Goal: Task Accomplishment & Management: Manage account settings

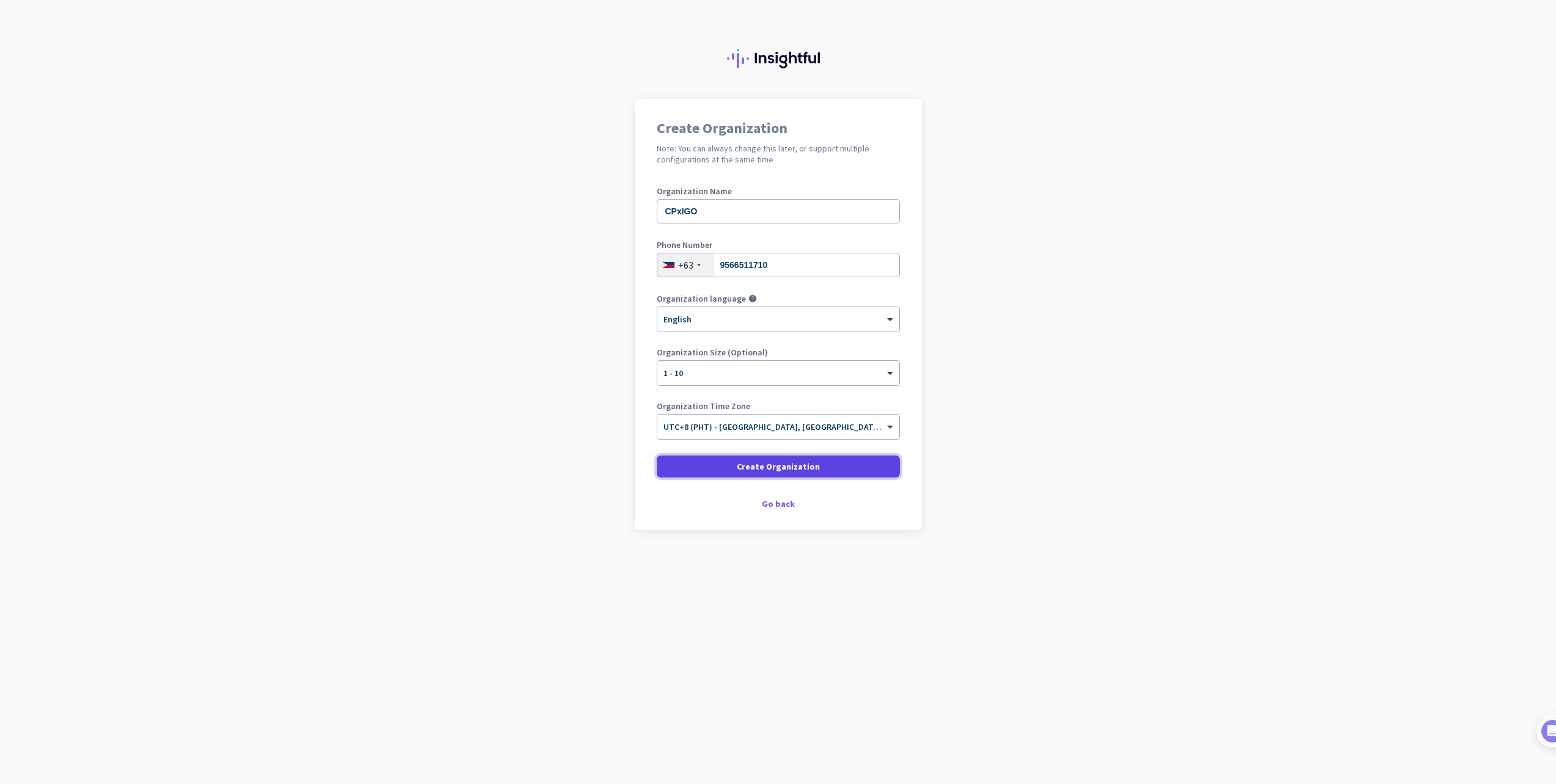
click at [795, 469] on span "Create Organization" at bounding box center [778, 466] width 83 height 12
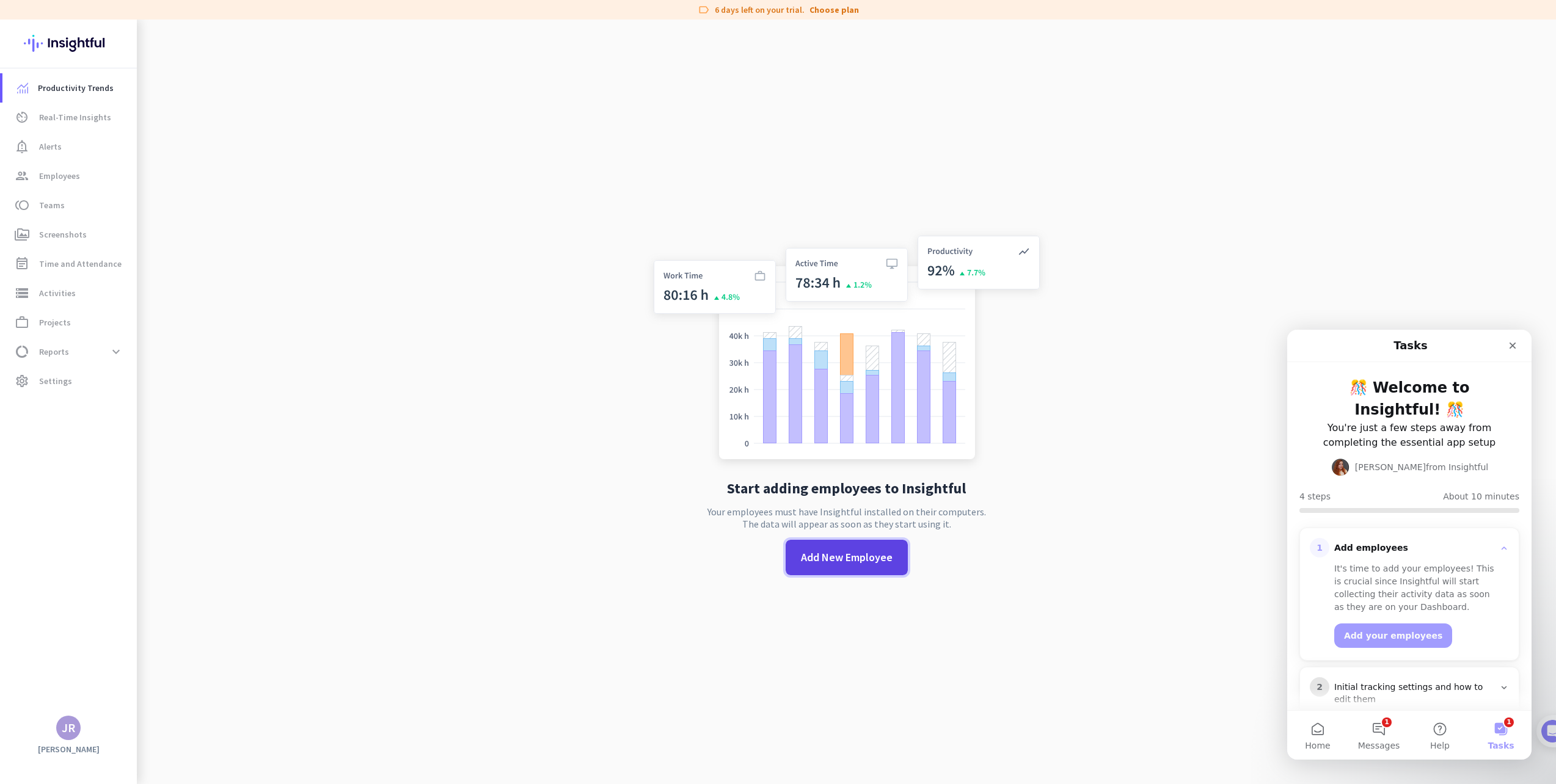
click at [885, 560] on span "Add New Employee" at bounding box center [847, 558] width 92 height 16
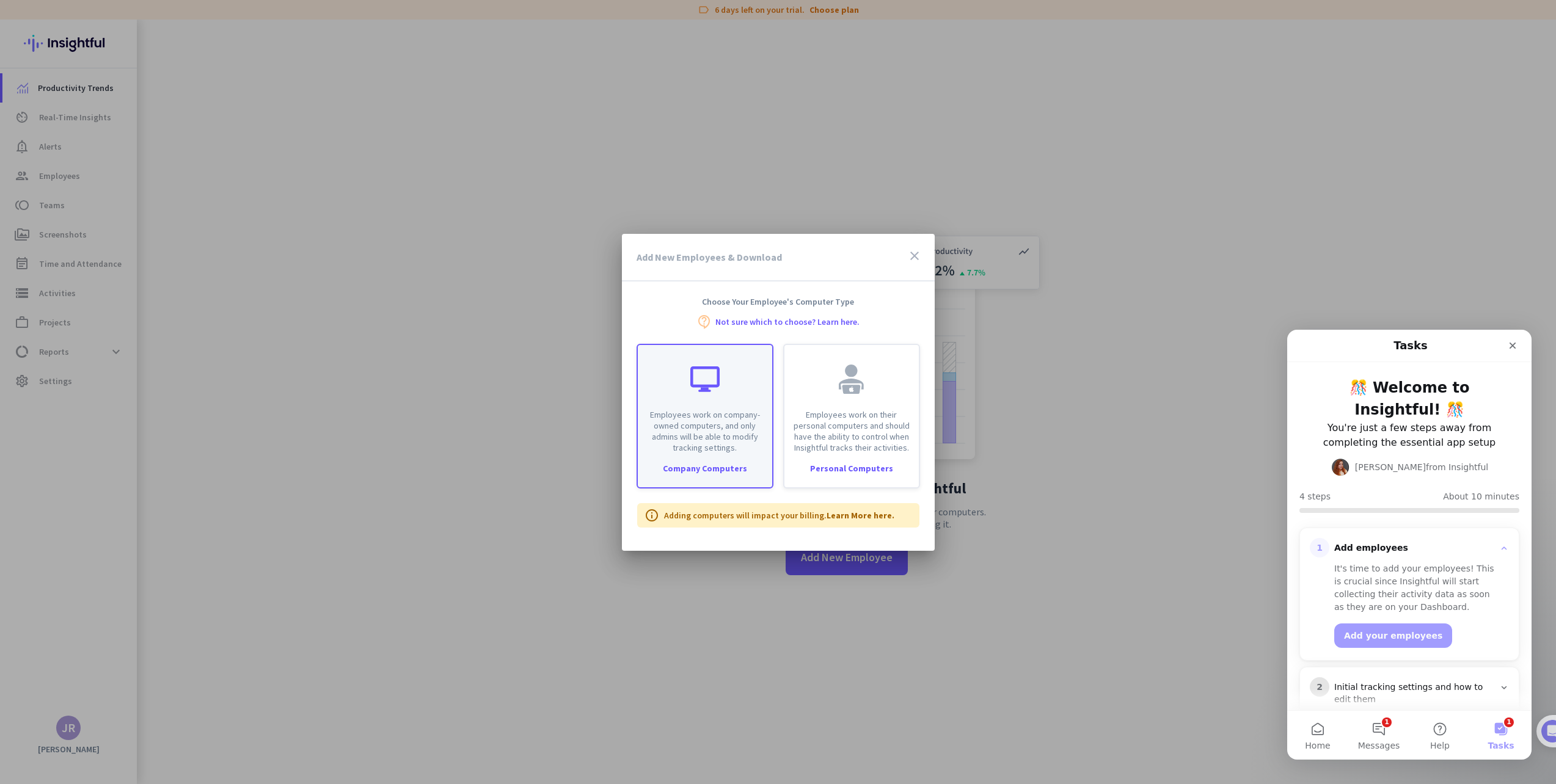
click at [716, 403] on div "Employees work on company-owned computers, and only admins will be able to modi…" at bounding box center [705, 399] width 134 height 108
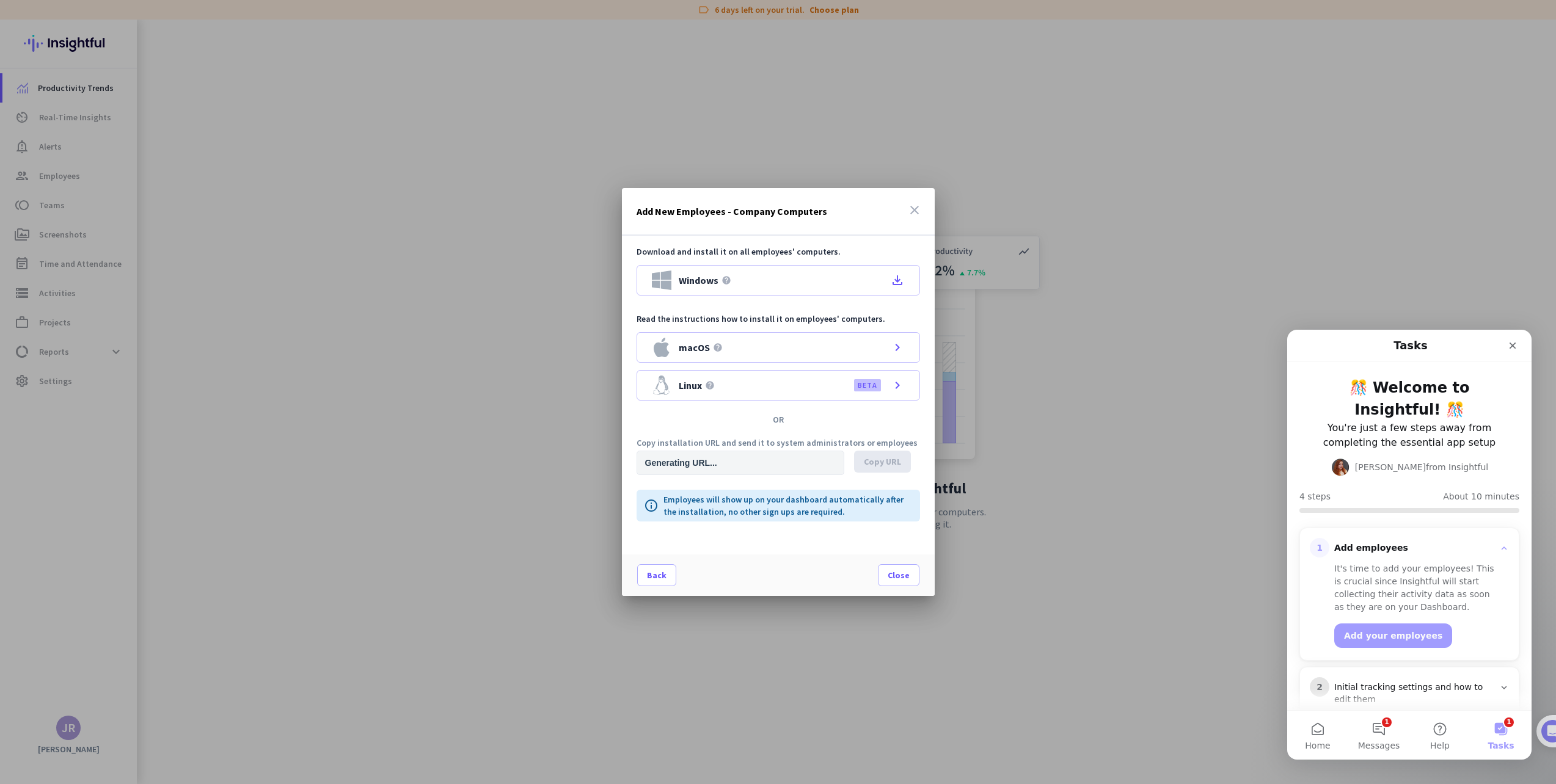
type input "[URL][DOMAIN_NAME]"
click at [873, 344] on div "macOS help chevron_right" at bounding box center [778, 347] width 284 height 30
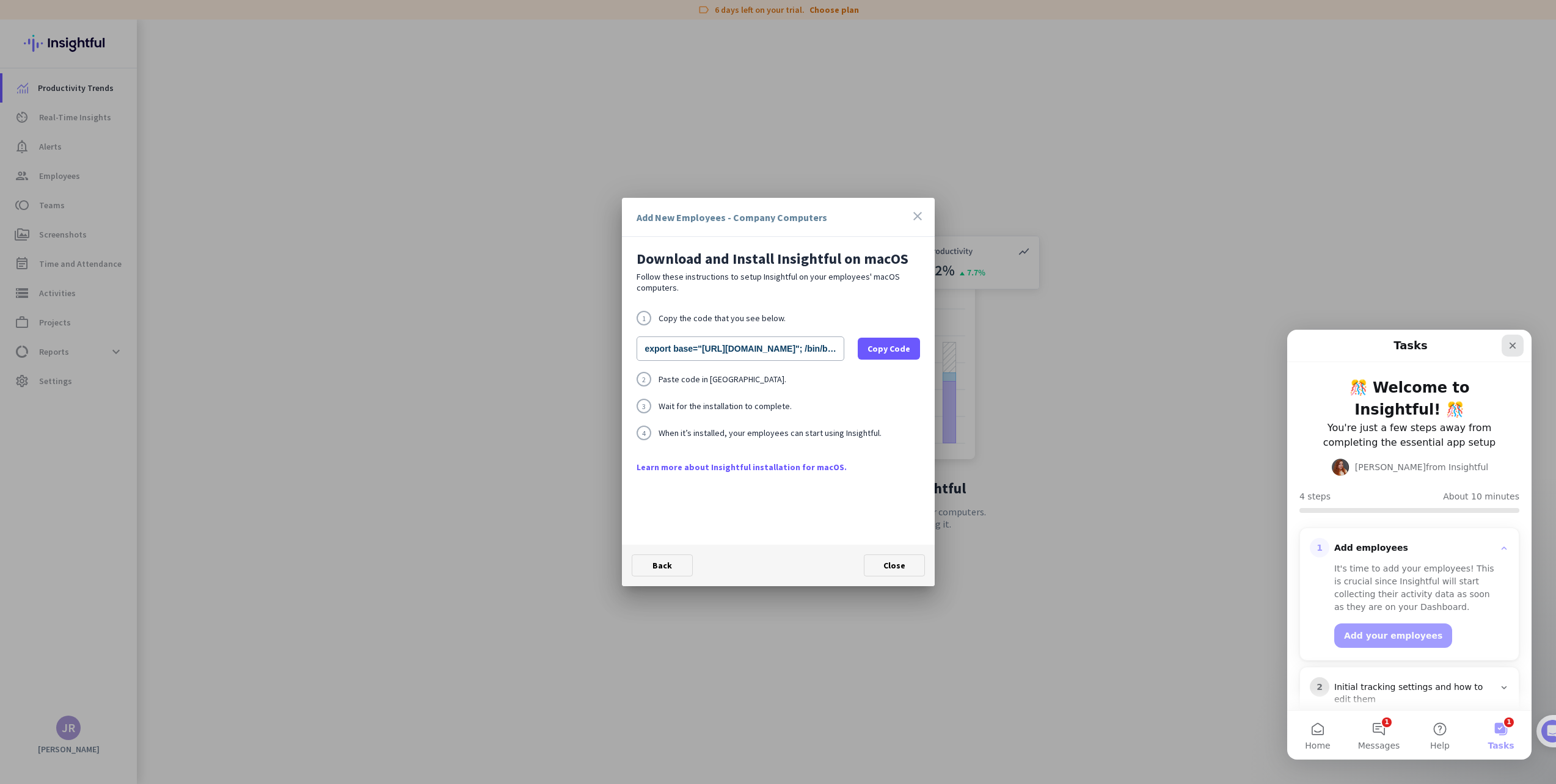
click at [1512, 344] on icon "Close" at bounding box center [1512, 346] width 10 height 10
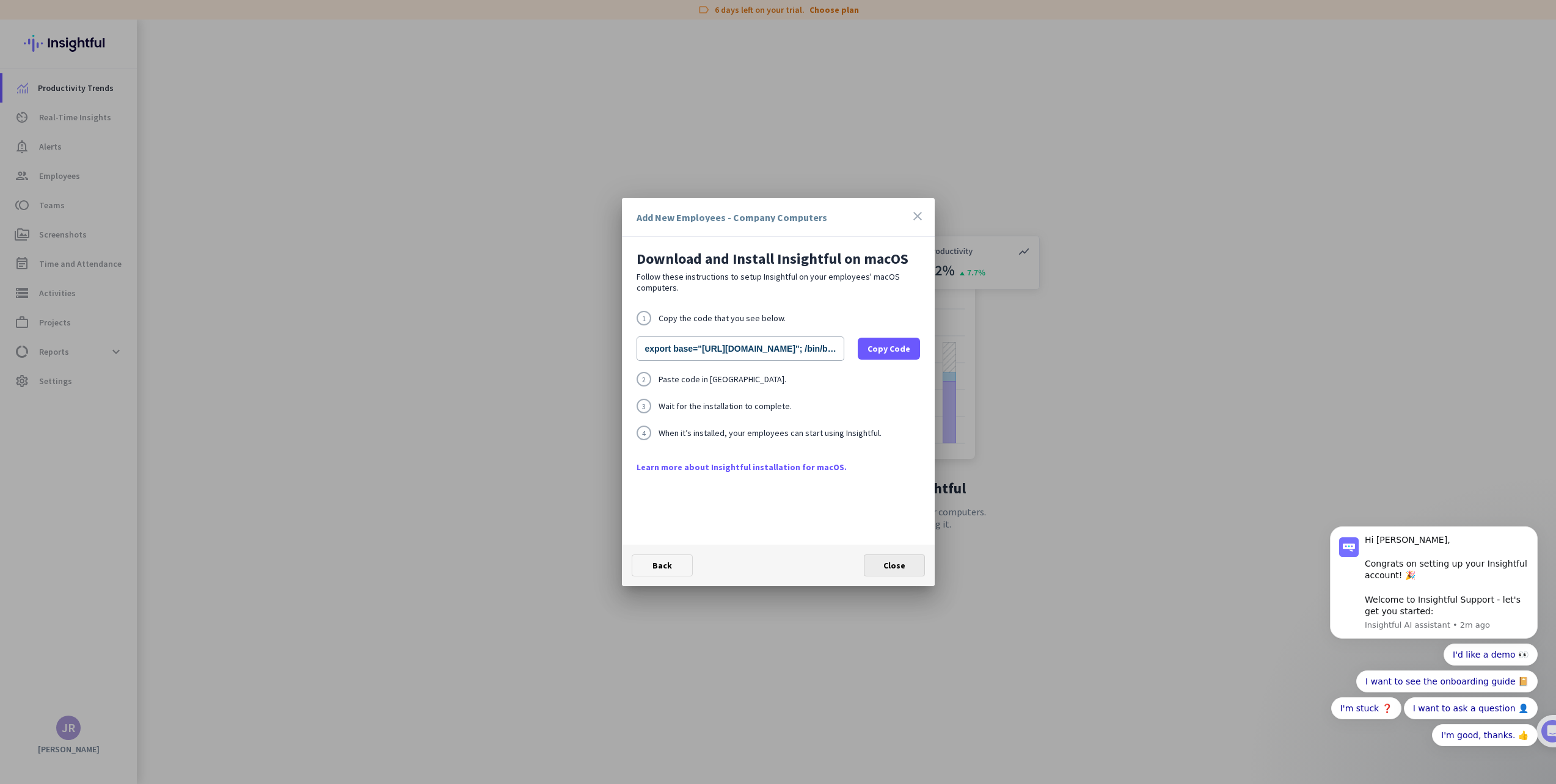
click at [896, 568] on span "Close" at bounding box center [894, 565] width 22 height 11
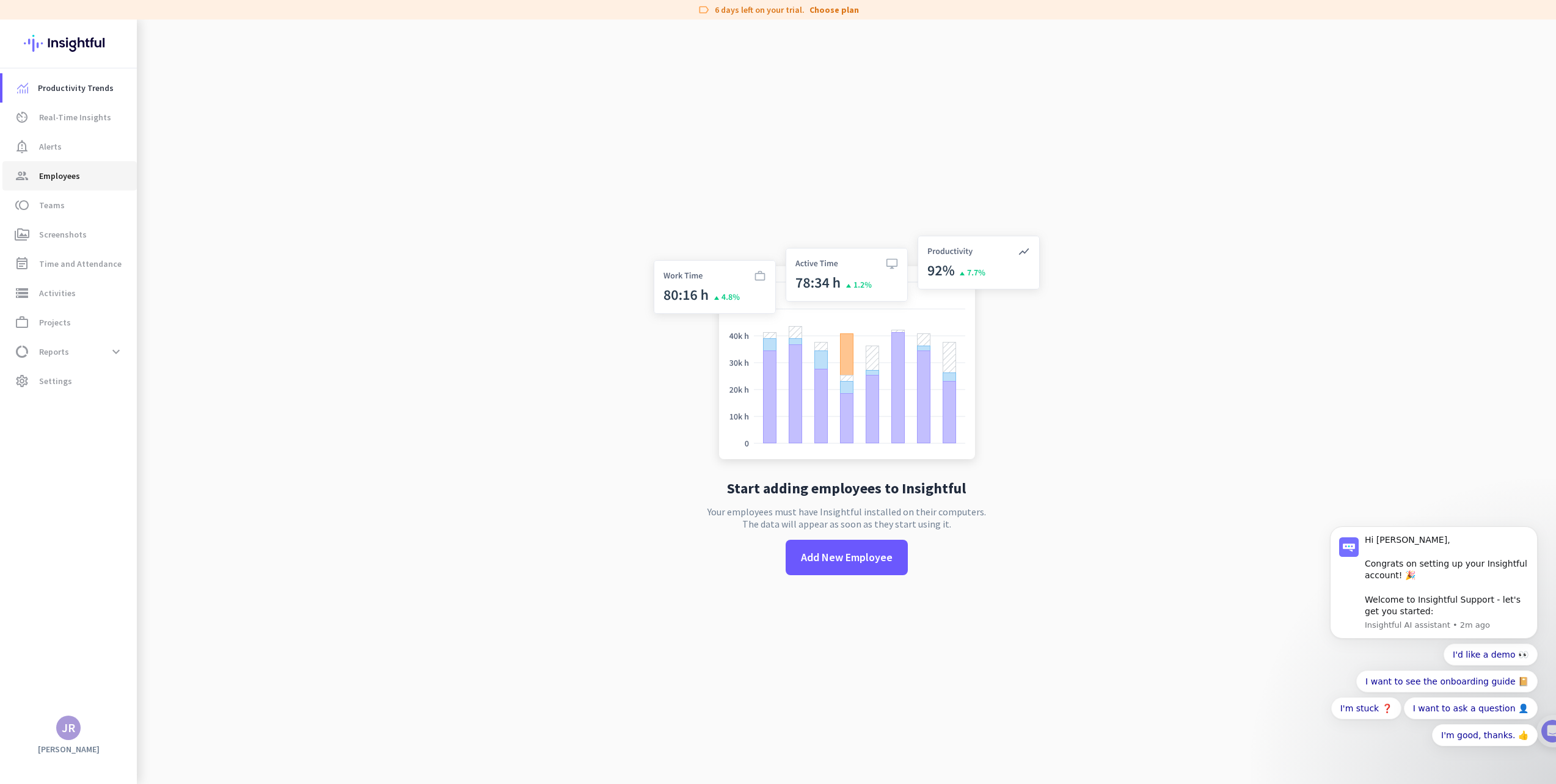
click at [81, 176] on span "group Employees" at bounding box center [70, 175] width 115 height 15
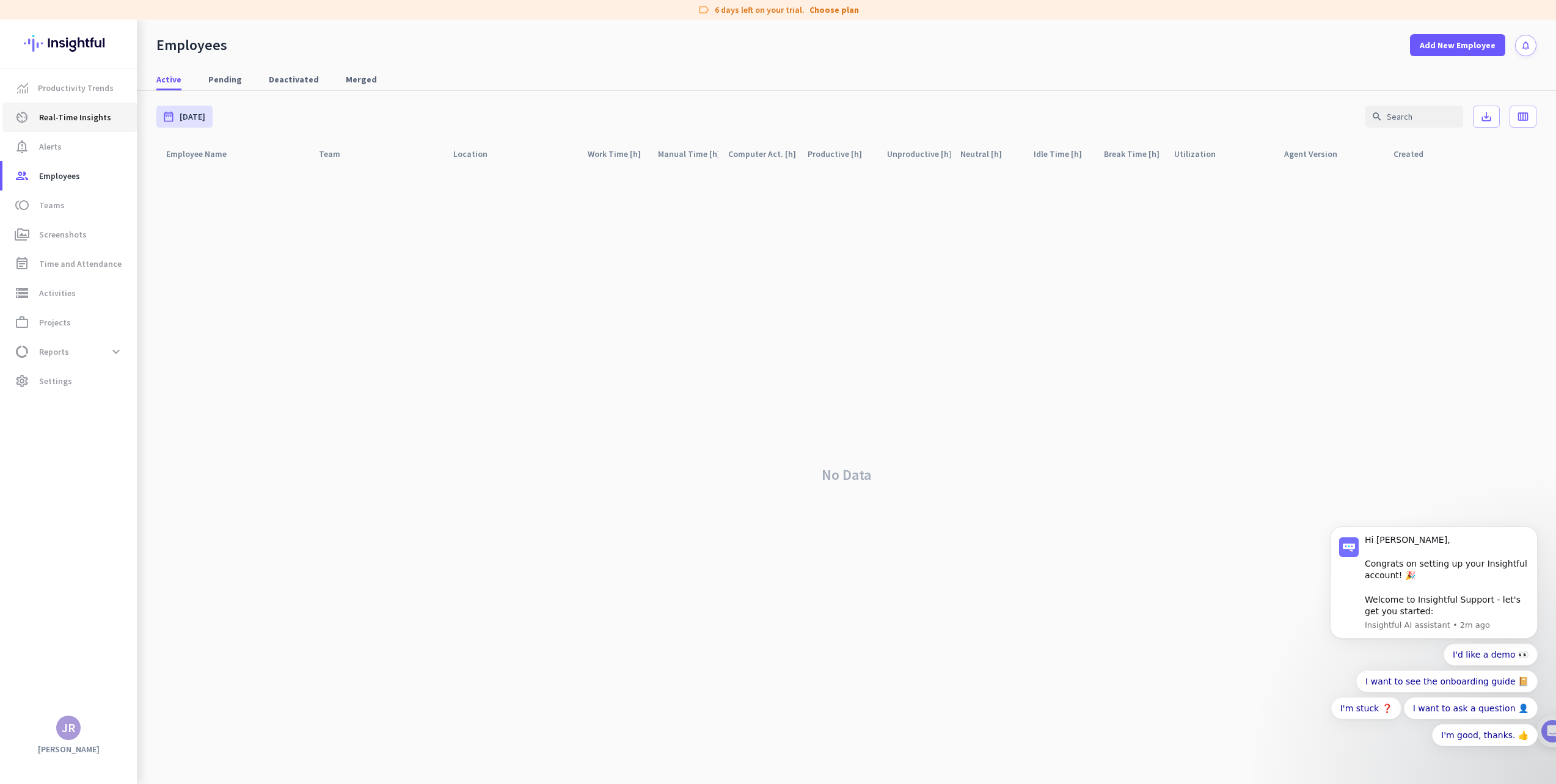
click at [88, 117] on span "Real-Time Insights" at bounding box center [75, 117] width 72 height 15
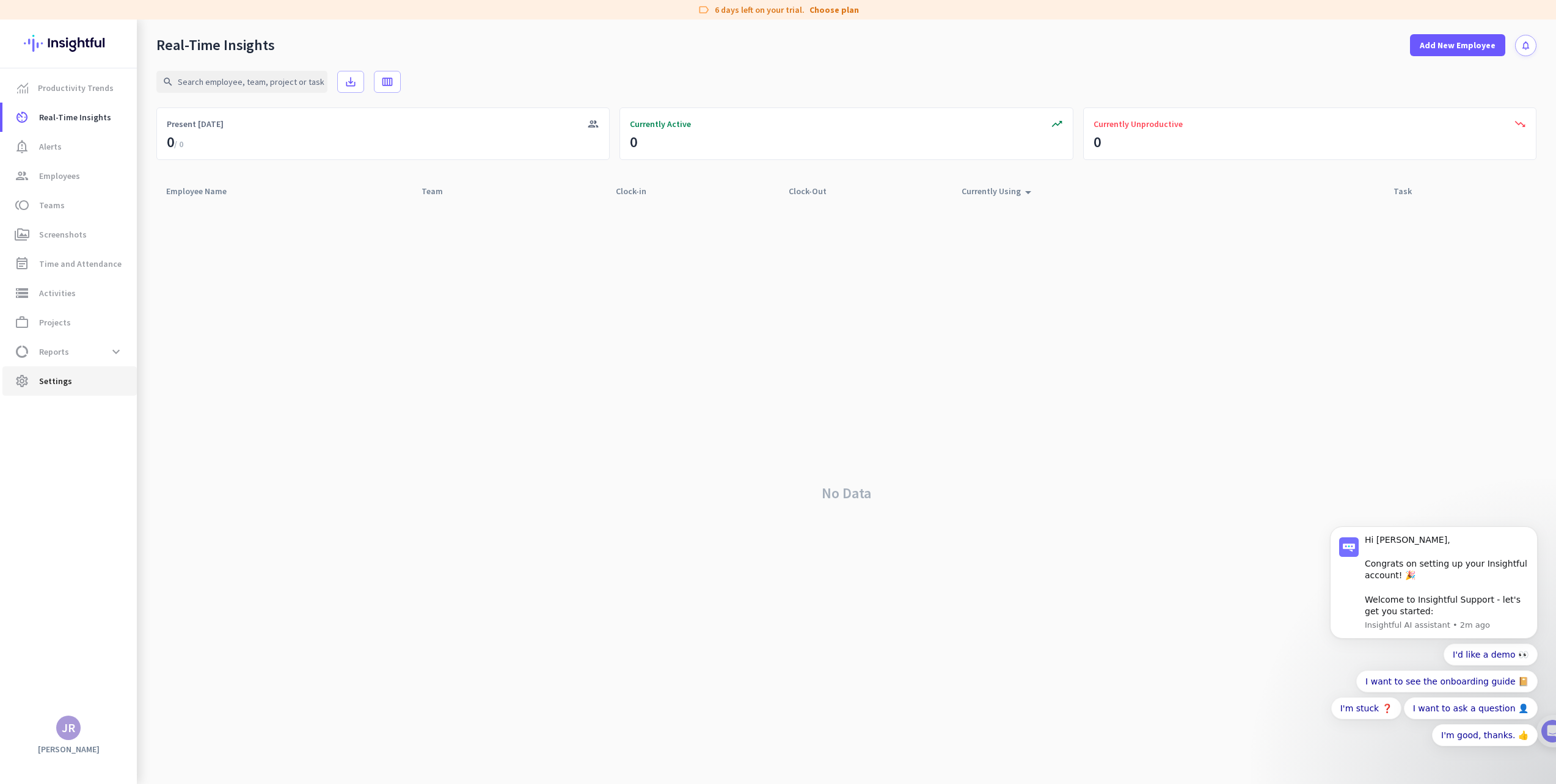
click at [72, 374] on span "settings Settings" at bounding box center [70, 381] width 115 height 15
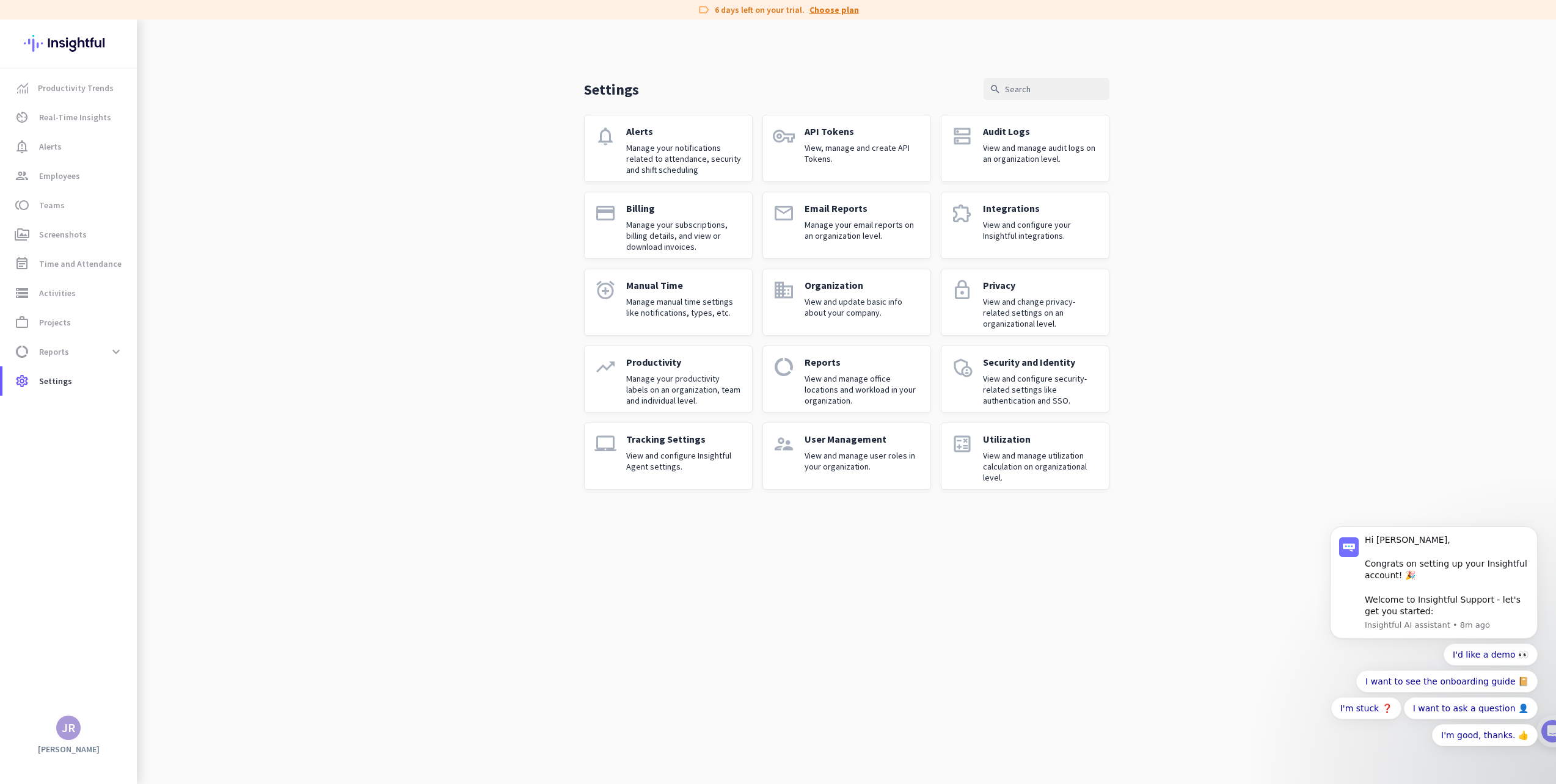
click at [823, 6] on link "Choose plan" at bounding box center [834, 10] width 50 height 12
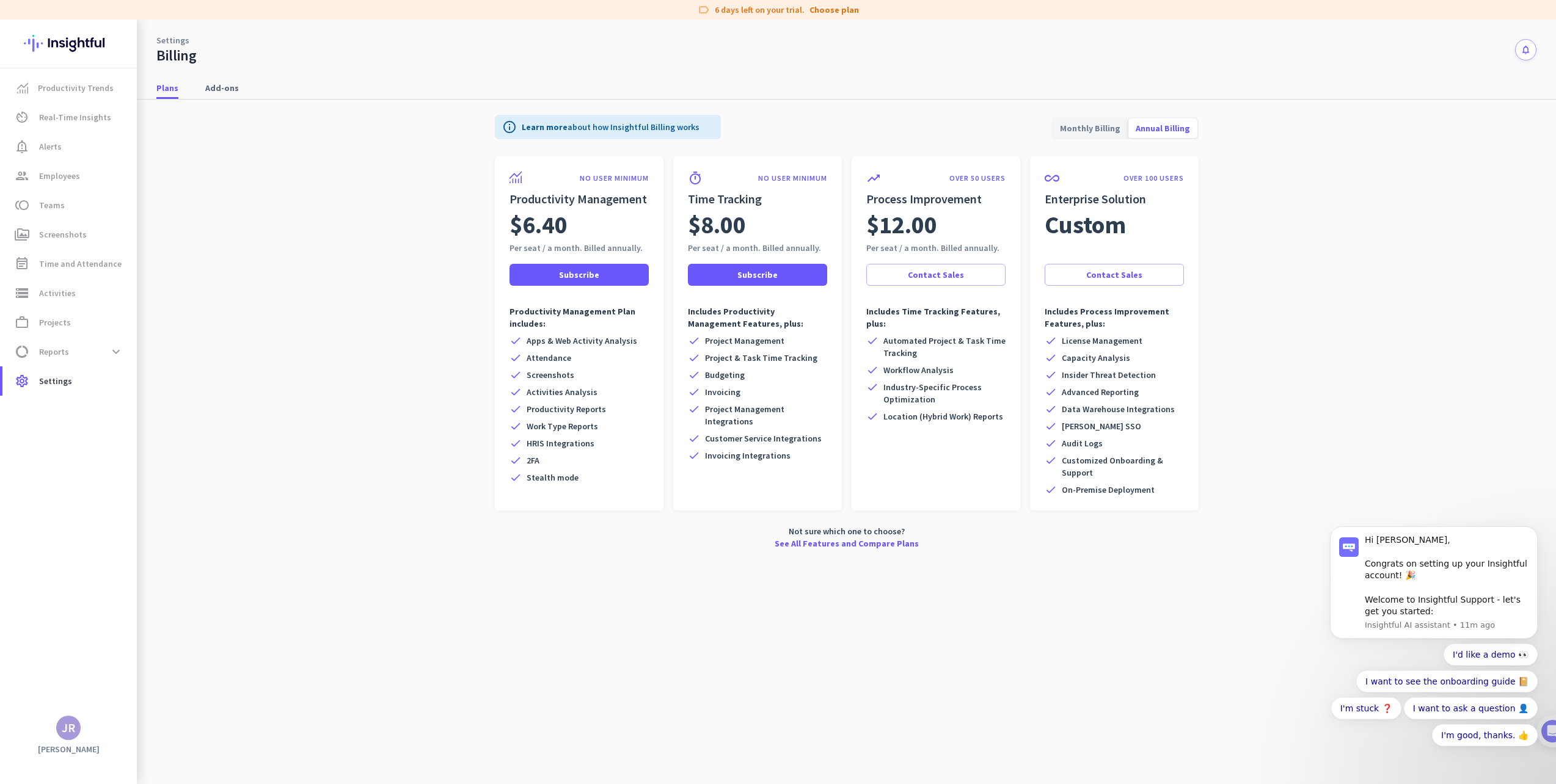
click at [1094, 128] on span "Monthly Billing" at bounding box center [1090, 128] width 75 height 29
click at [1147, 131] on span "Annual Billing" at bounding box center [1163, 128] width 69 height 29
click at [1094, 133] on span "Monthly Billing" at bounding box center [1090, 128] width 75 height 29
click at [87, 86] on span "Productivity Trends" at bounding box center [75, 88] width 75 height 15
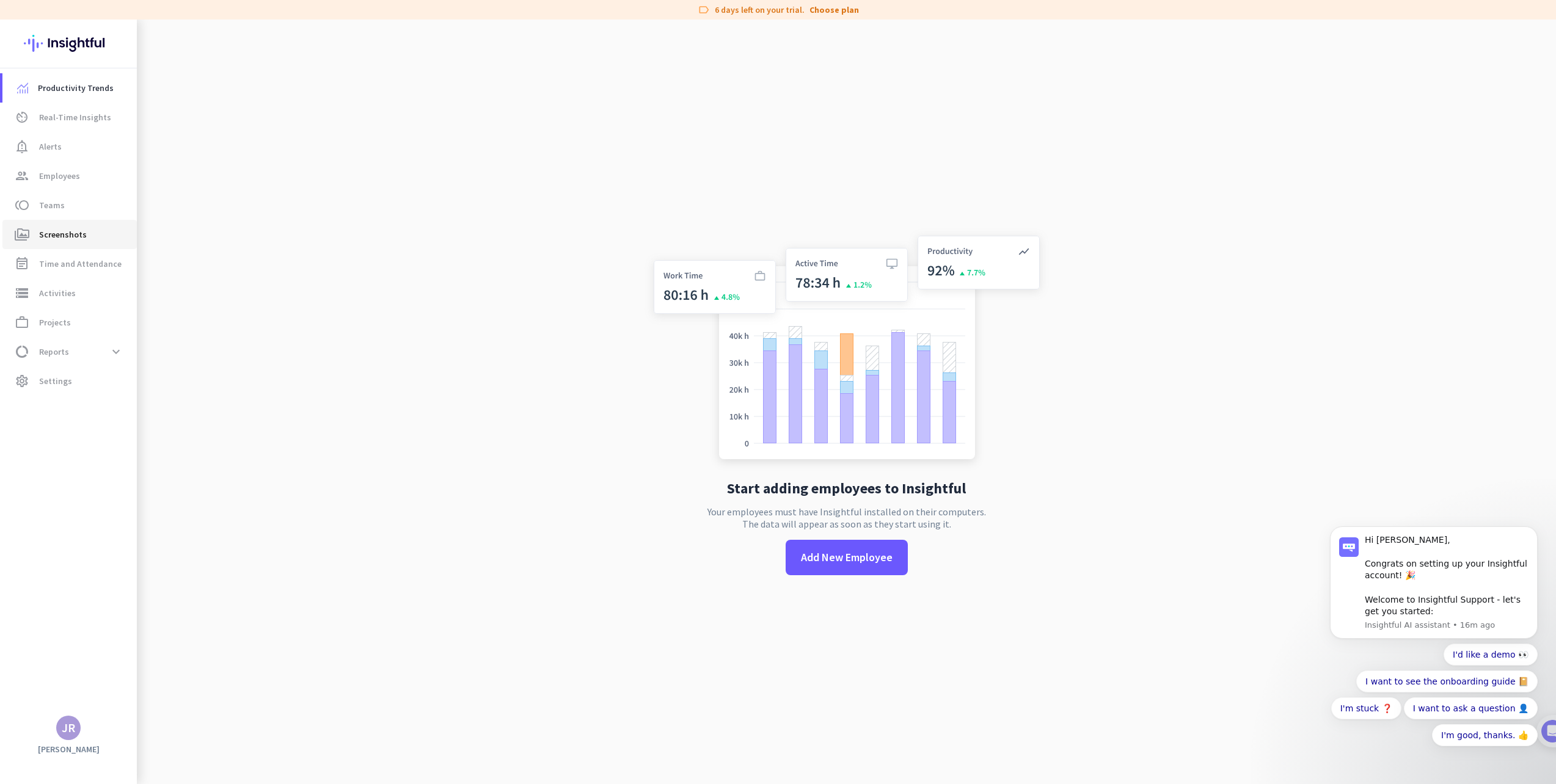
click at [81, 239] on span "Screenshots" at bounding box center [63, 234] width 48 height 15
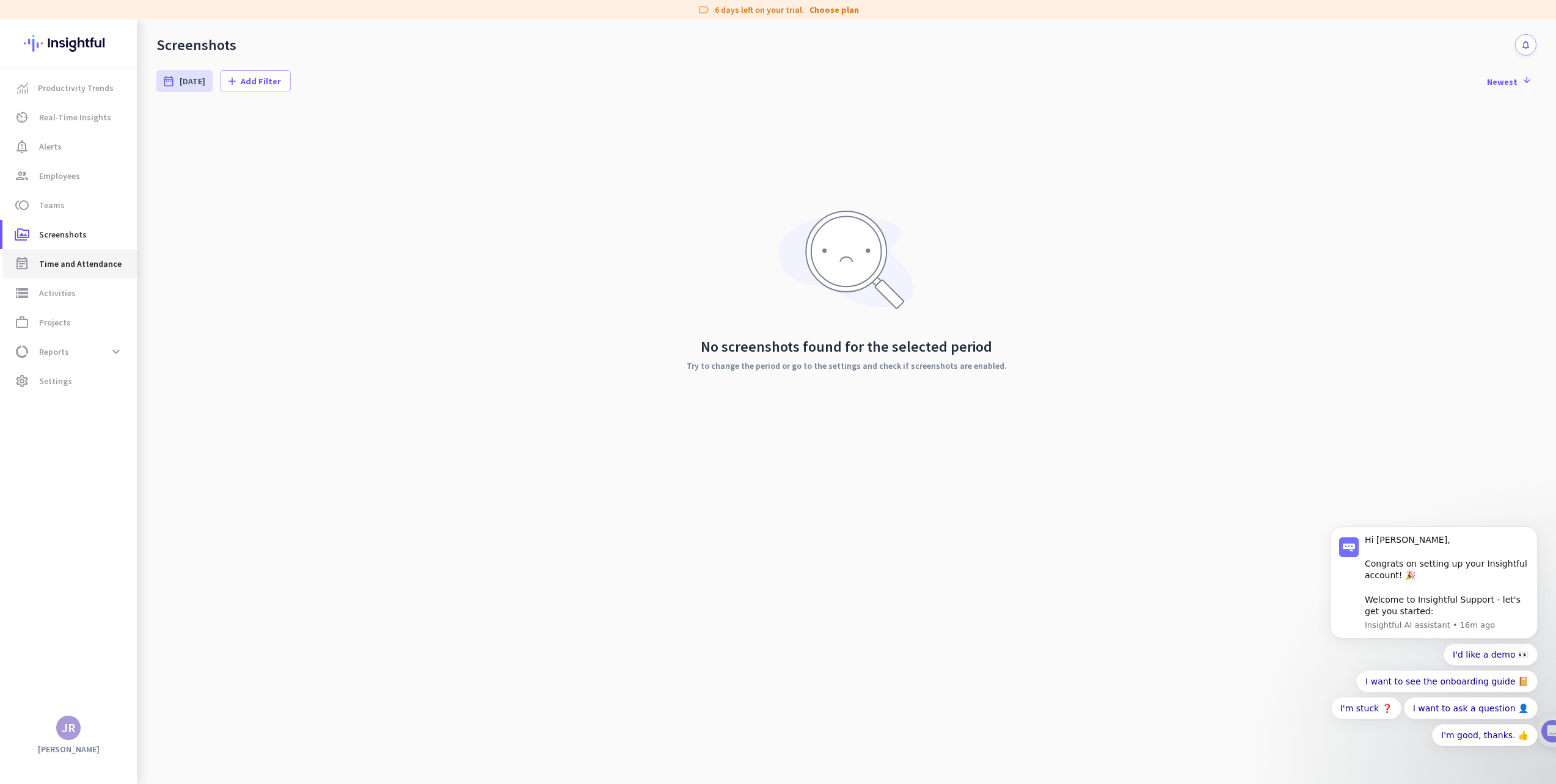
click at [84, 272] on link "event_note Time and Attendance" at bounding box center [70, 264] width 134 height 29
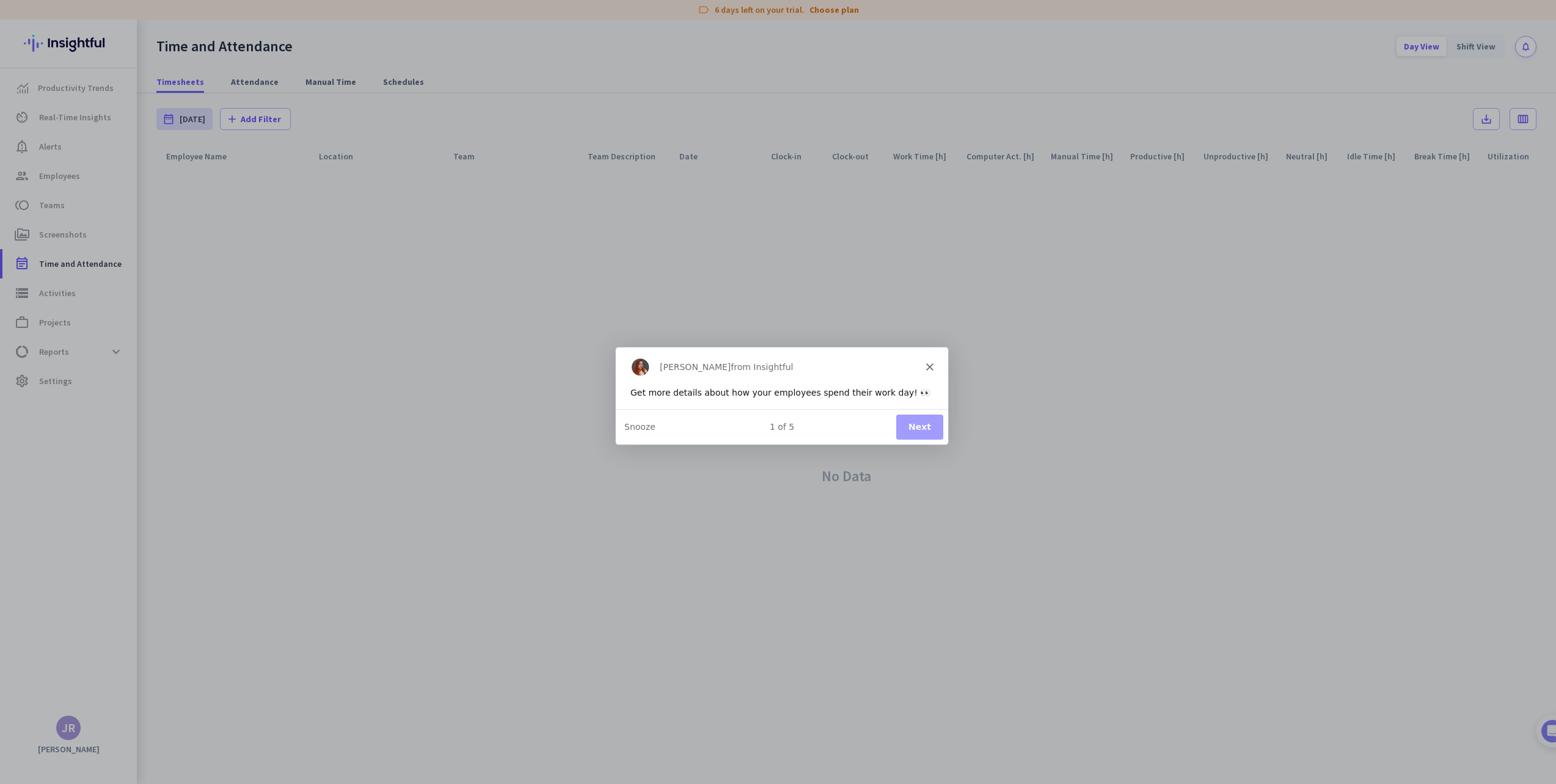
click at [928, 369] on div "[PERSON_NAME] from Insightful" at bounding box center [780, 366] width 332 height 39
click at [930, 361] on div "[PERSON_NAME] from Insightful" at bounding box center [780, 366] width 332 height 39
click at [928, 368] on icon "Close" at bounding box center [928, 366] width 7 height 7
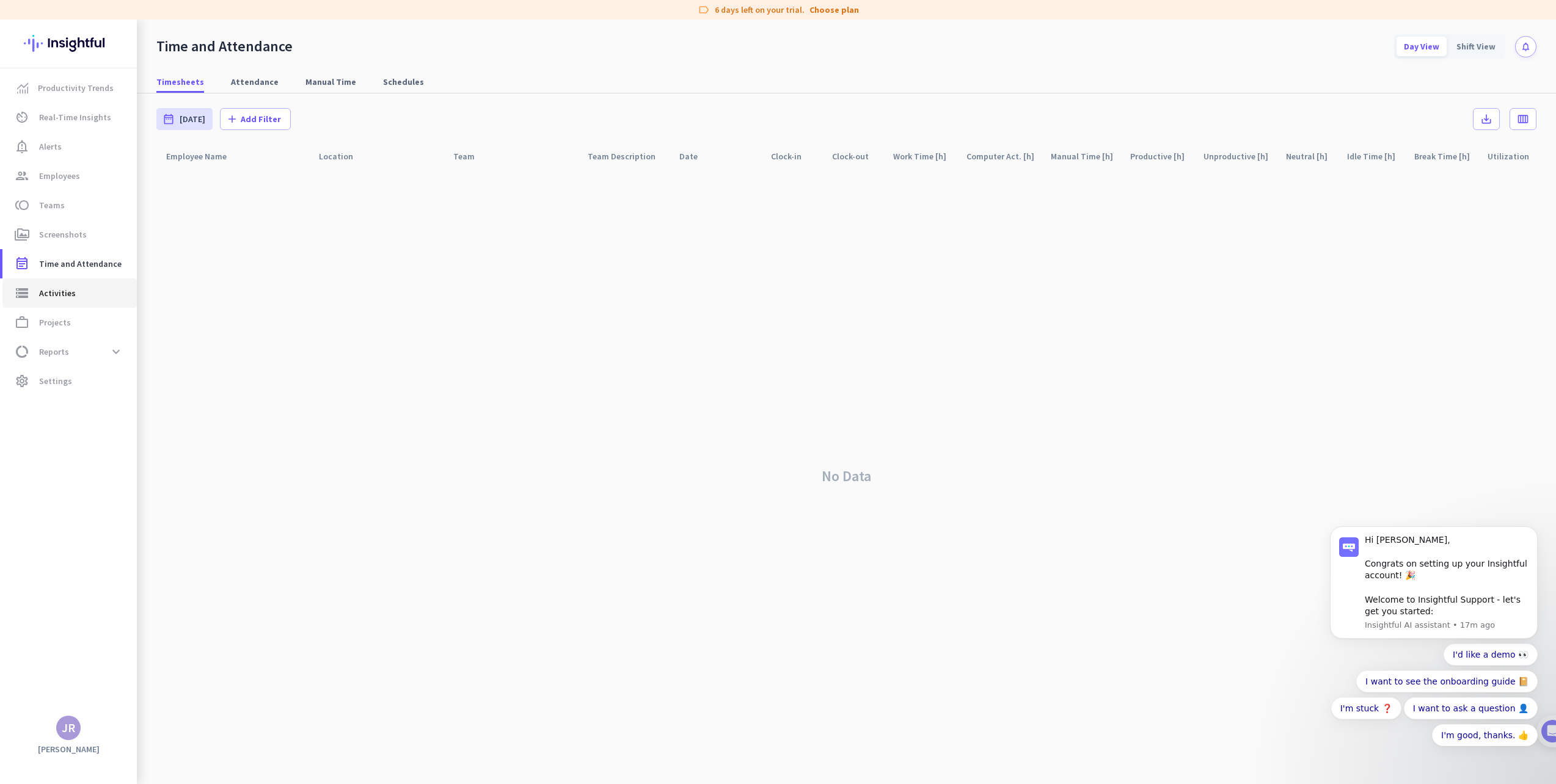
click at [75, 280] on link "storage Activities" at bounding box center [70, 293] width 134 height 29
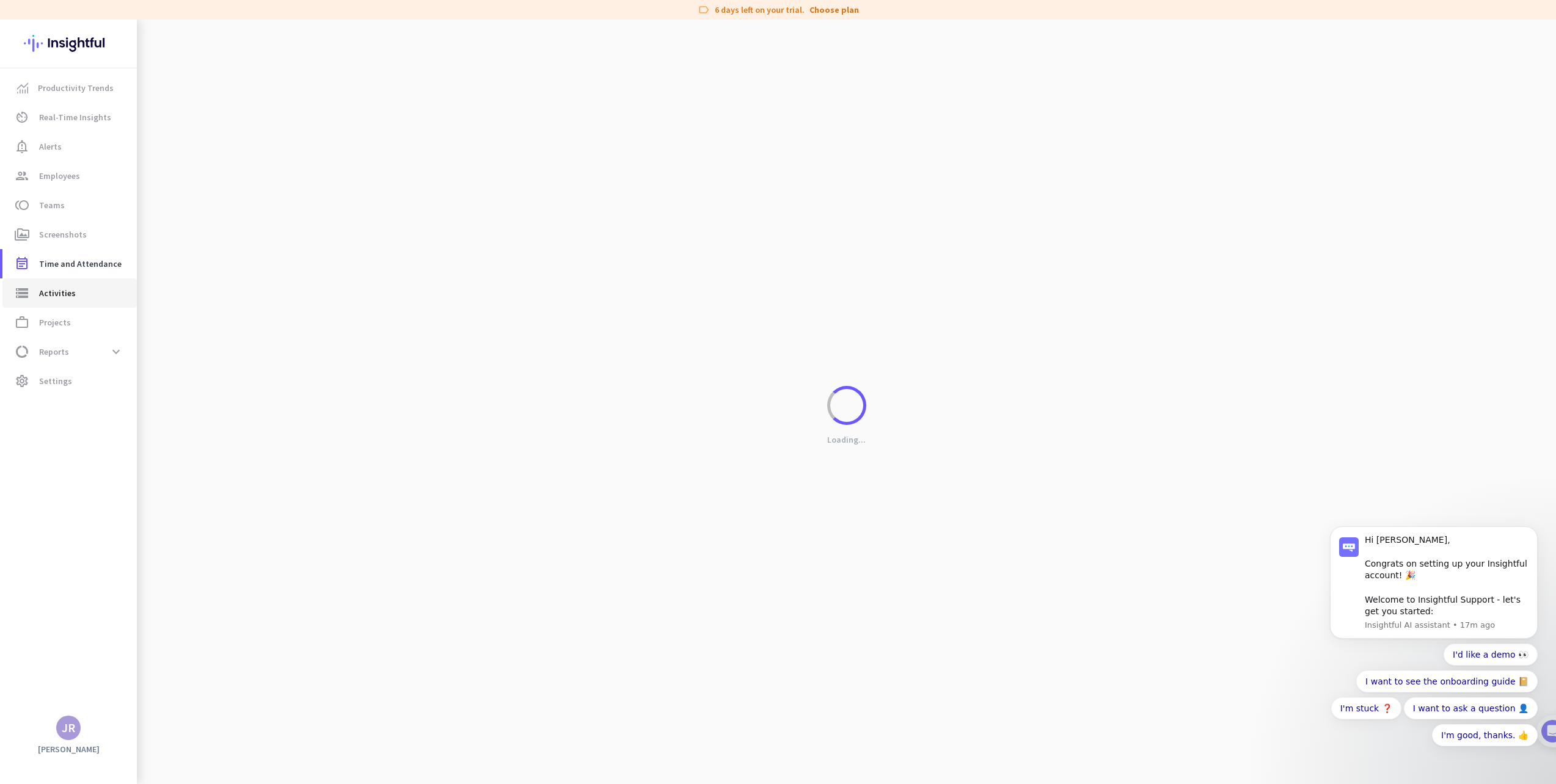
type input "[DATE]"
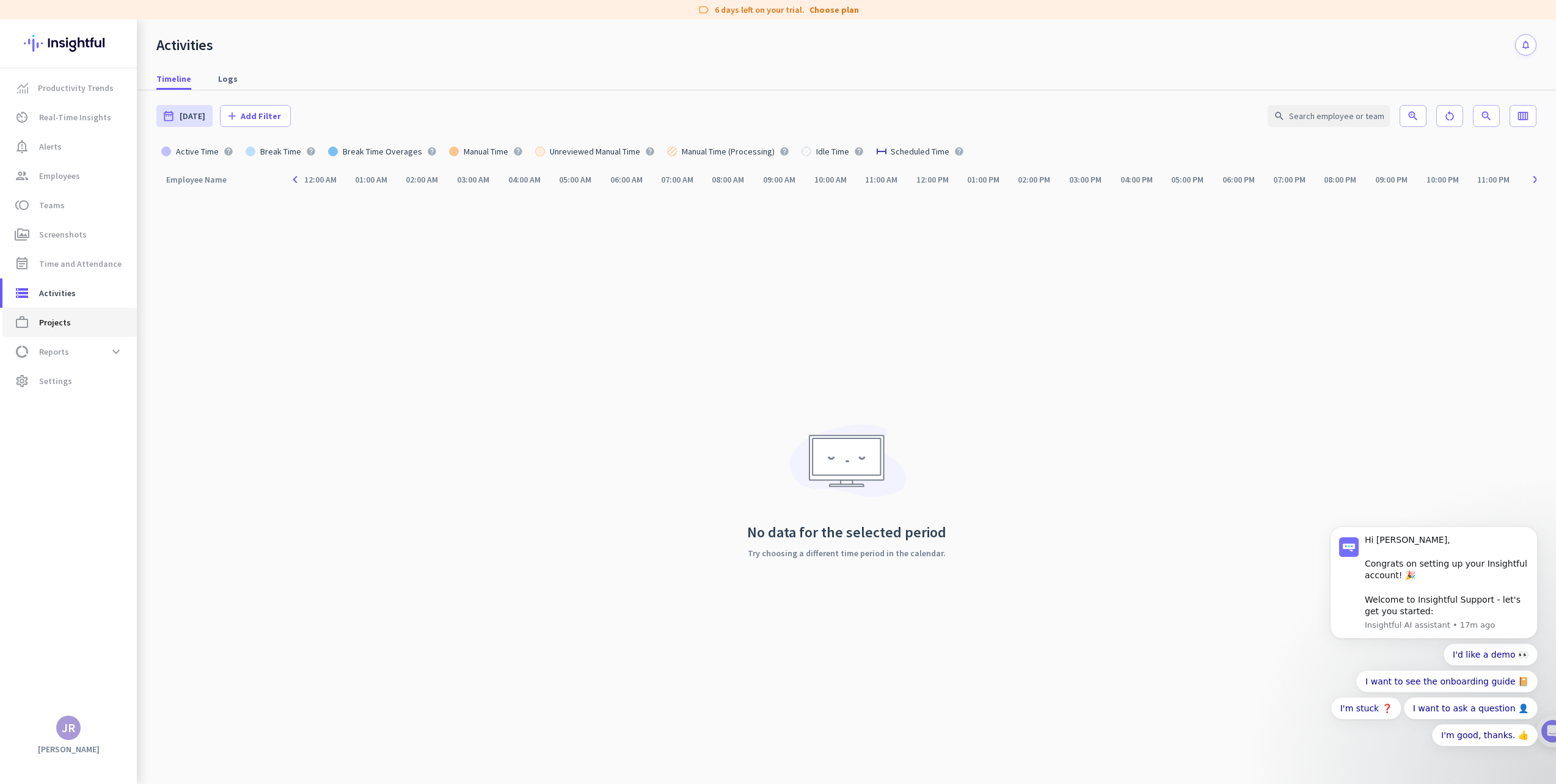
click at [63, 324] on span "Projects" at bounding box center [55, 322] width 32 height 15
type input "[DATE] - [DATE]"
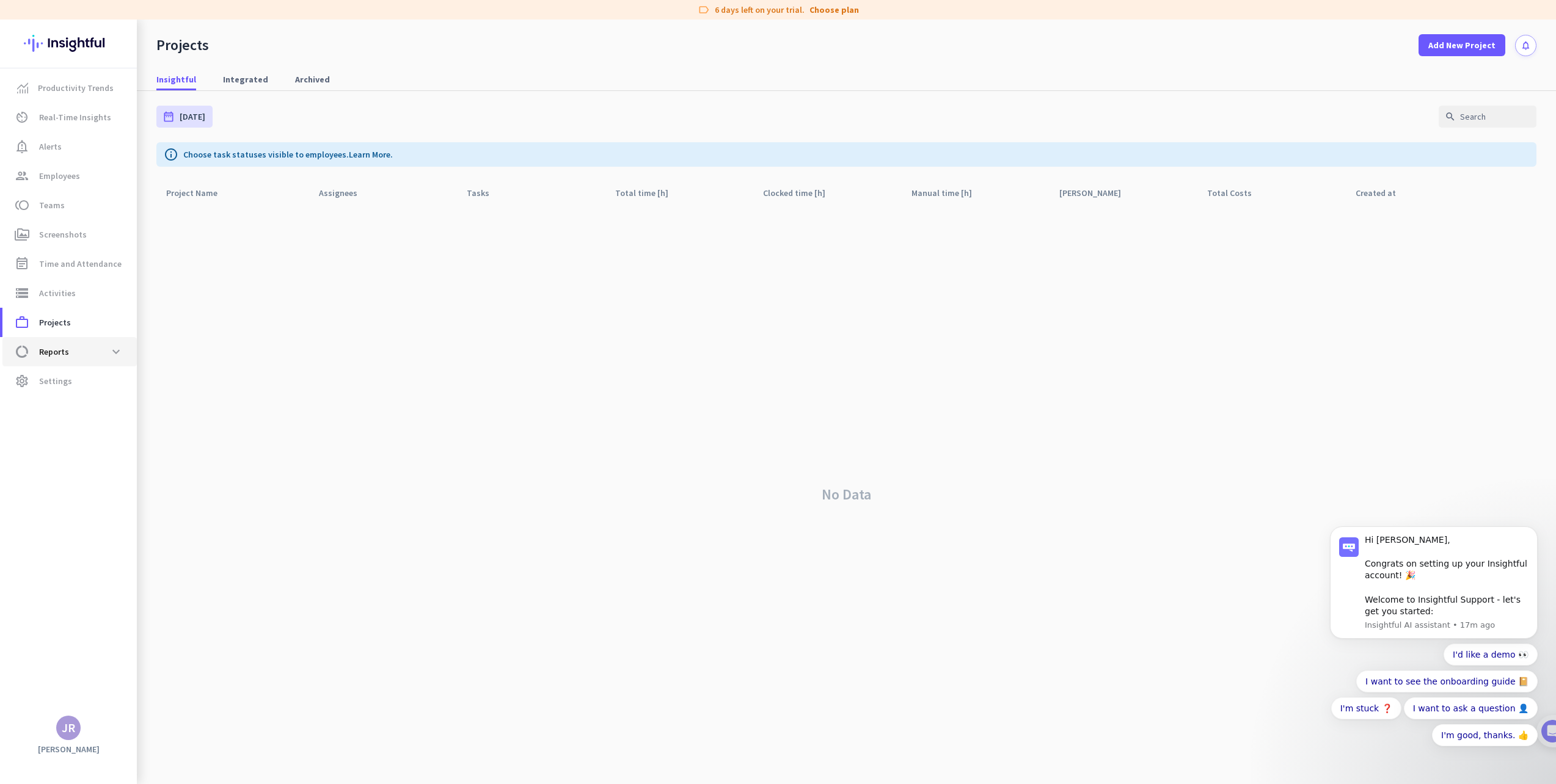
click at [91, 355] on span "data_usage Reports expand_more" at bounding box center [70, 352] width 115 height 22
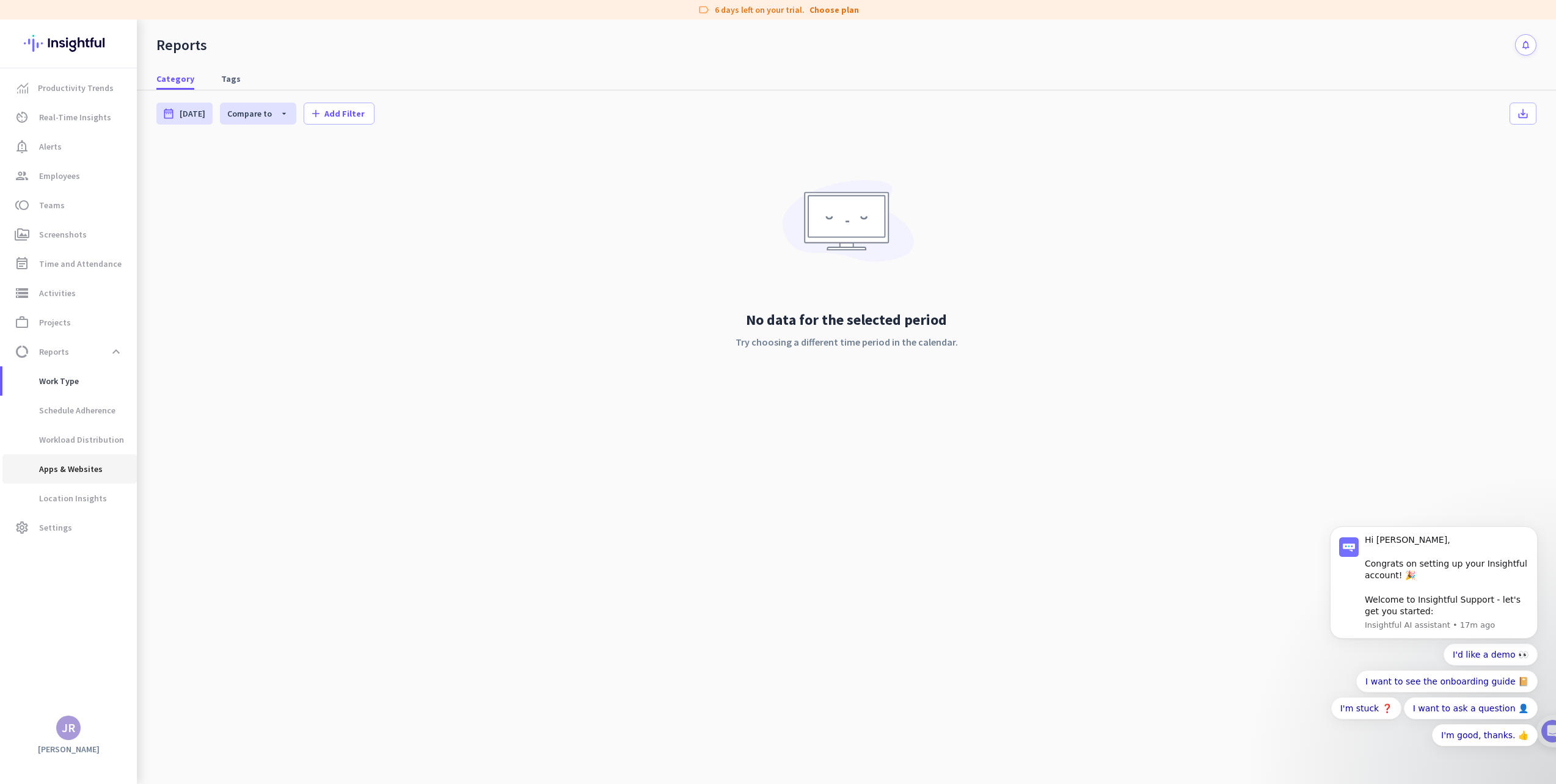
click at [86, 472] on span "Apps & Websites" at bounding box center [57, 469] width 90 height 29
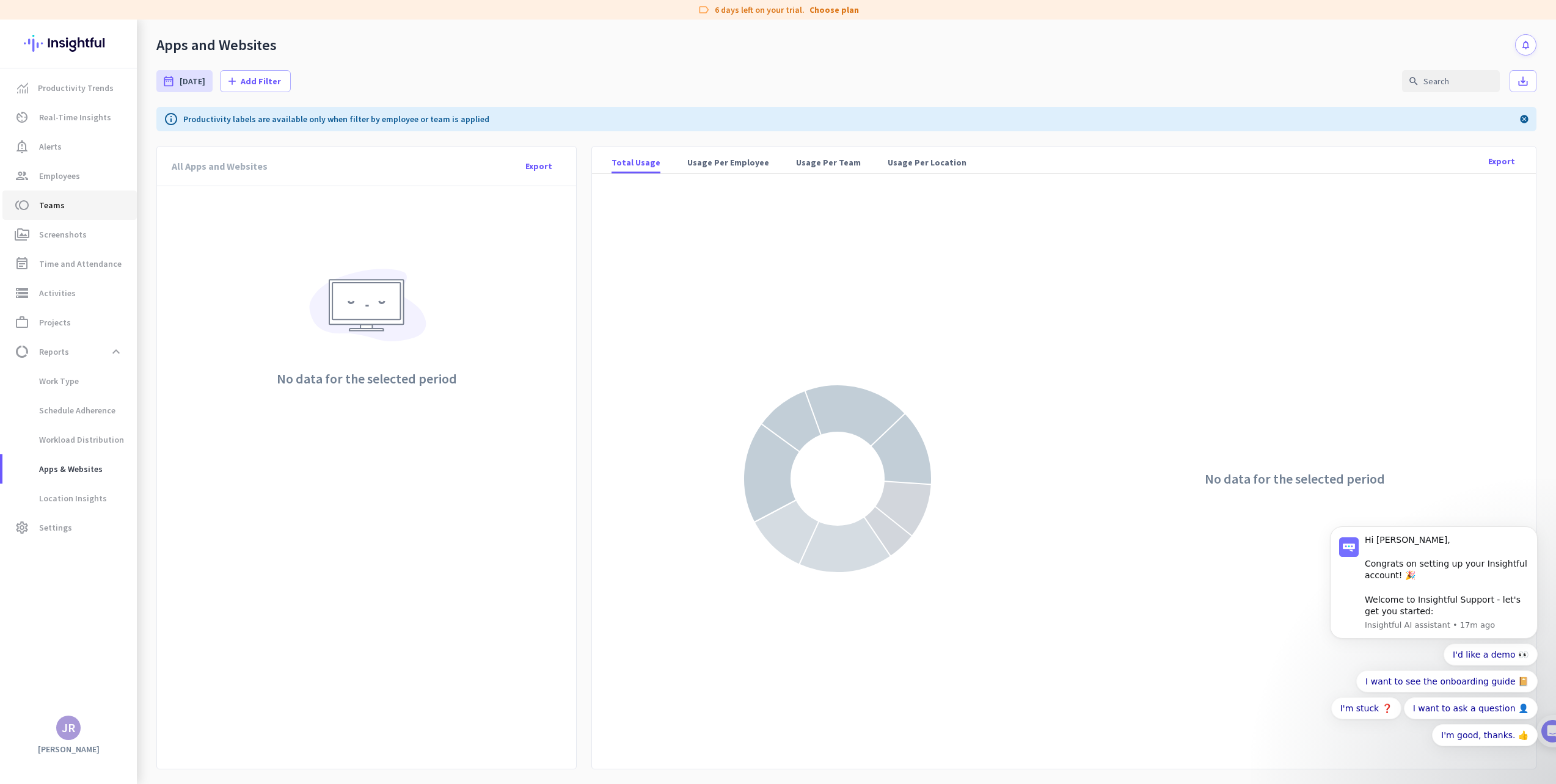
click at [72, 202] on span "toll Teams" at bounding box center [70, 205] width 115 height 15
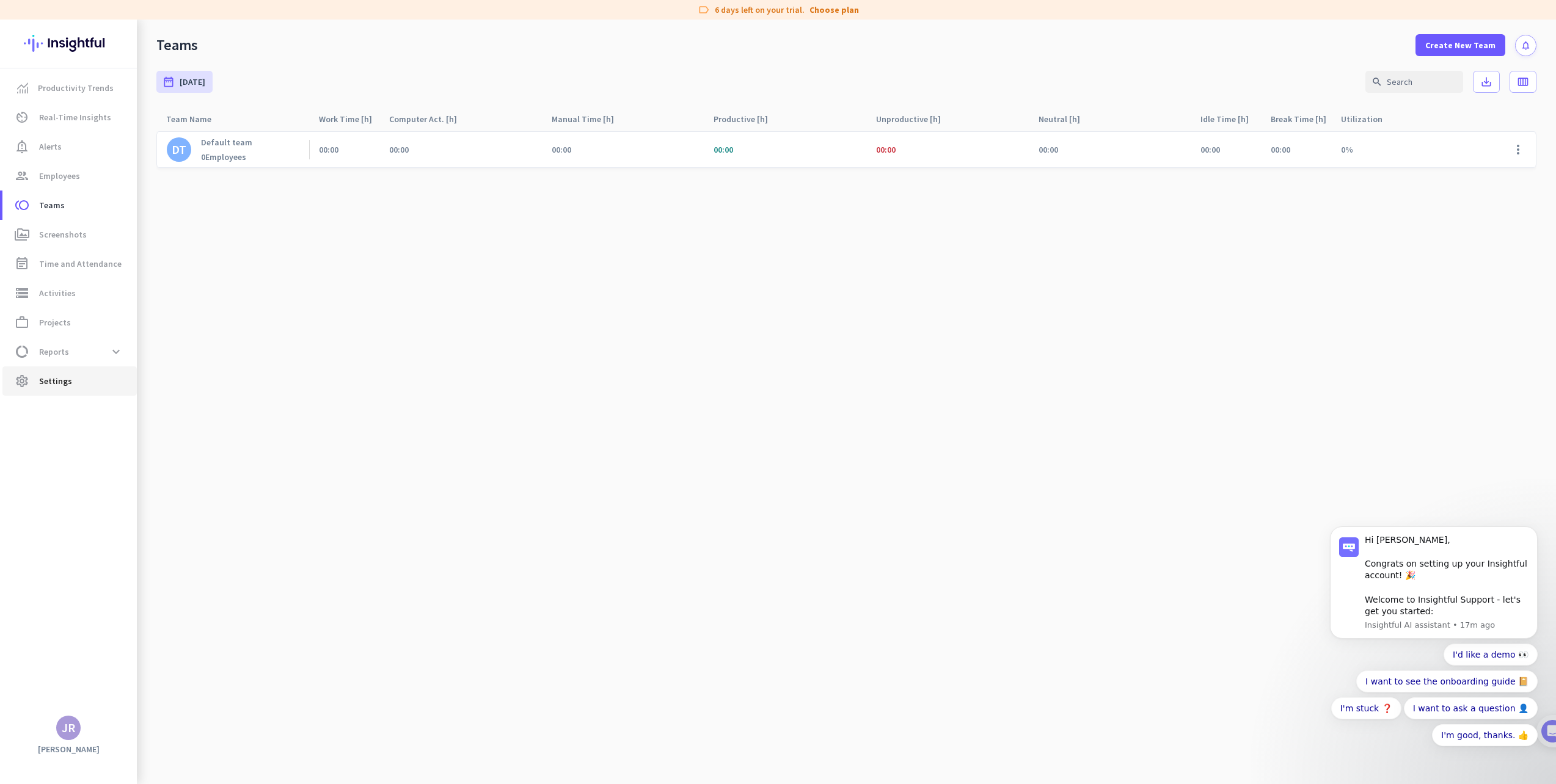
click at [70, 387] on span "settings Settings" at bounding box center [70, 381] width 115 height 15
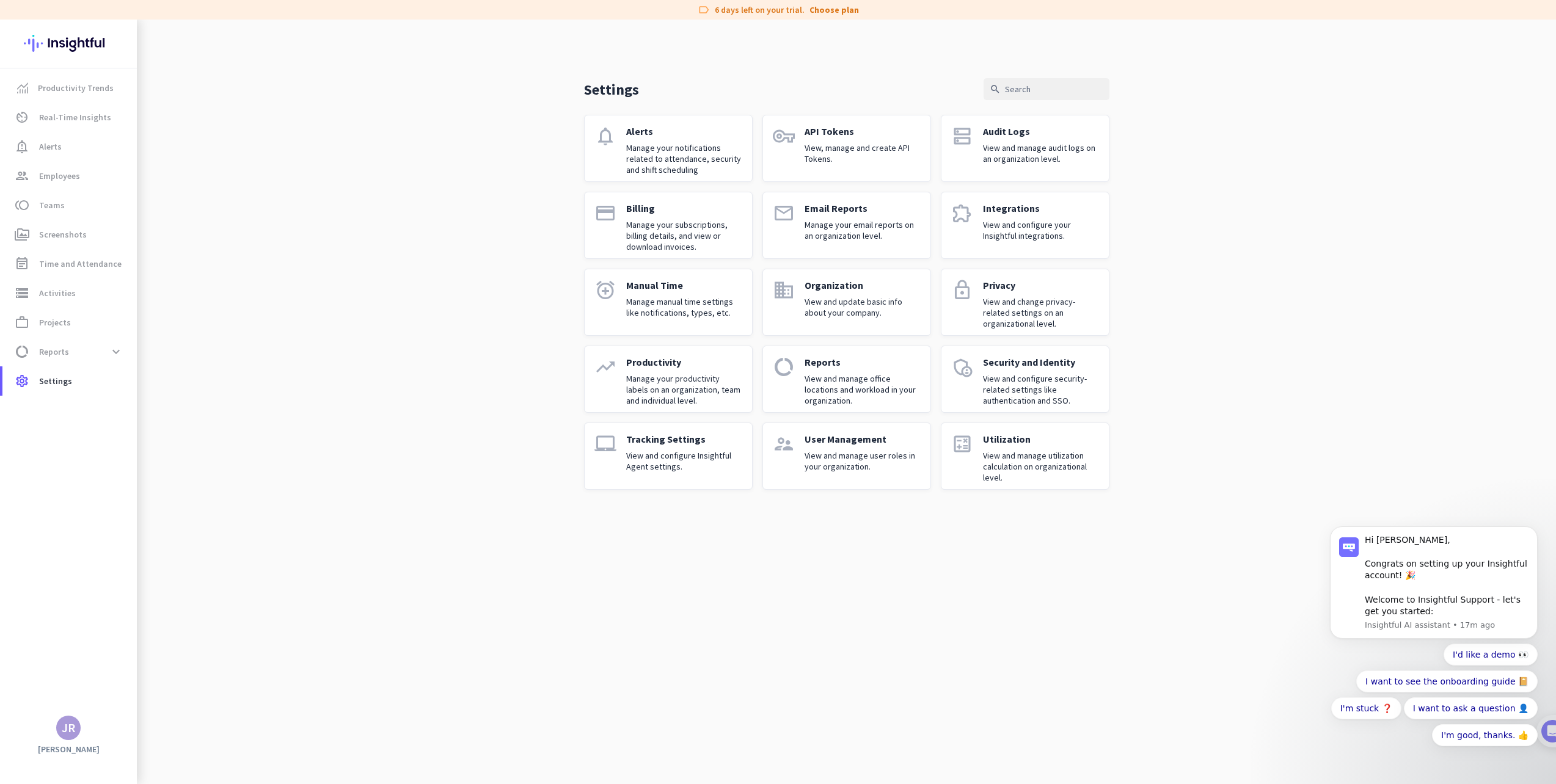
click at [825, 452] on p "View and manage user roles in your organization." at bounding box center [863, 461] width 116 height 22
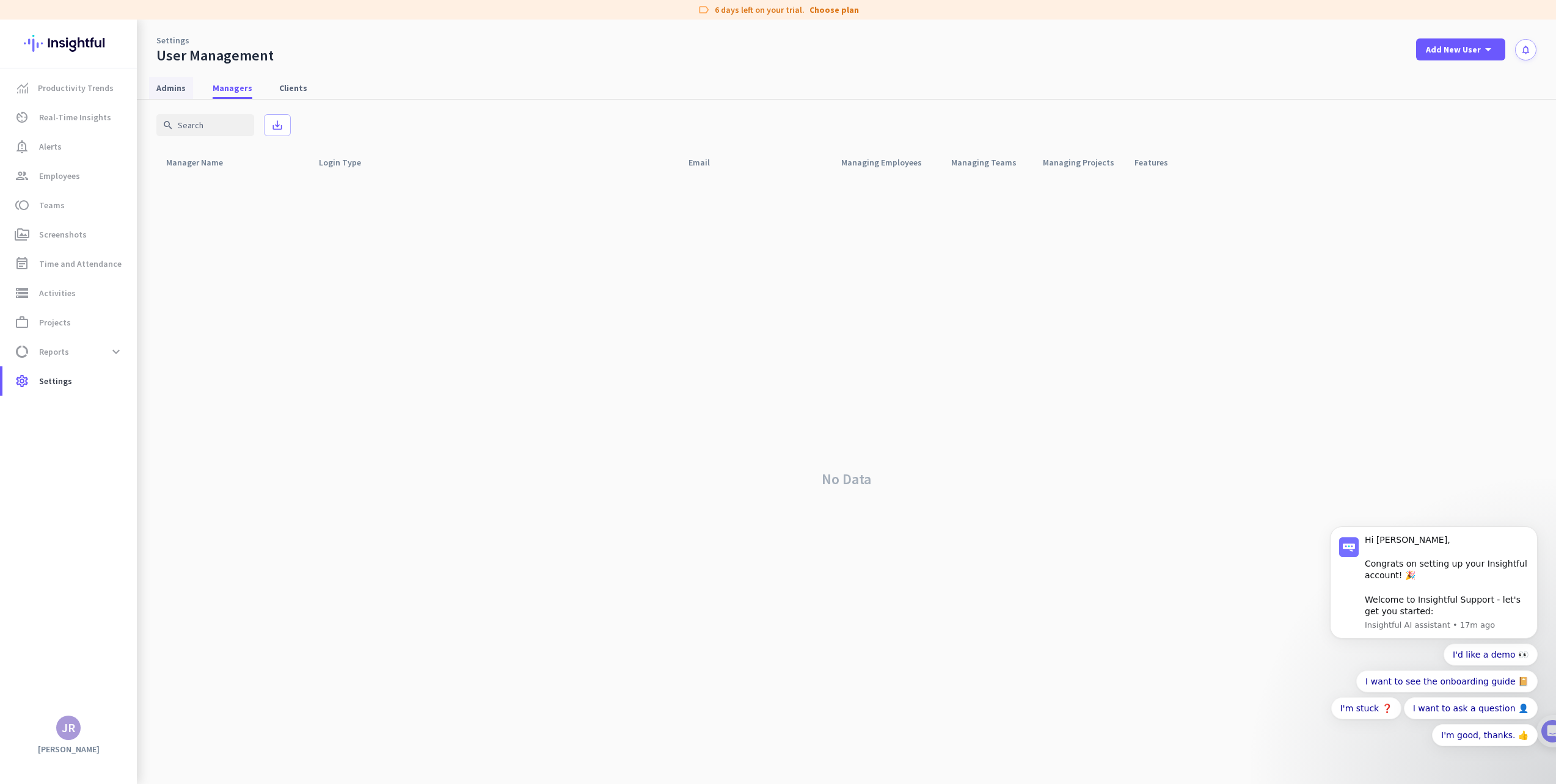
click at [173, 91] on span "Admins" at bounding box center [171, 88] width 29 height 12
click at [1448, 55] on span "Add New User" at bounding box center [1453, 49] width 55 height 12
click at [1350, 67] on div at bounding box center [778, 392] width 1556 height 784
